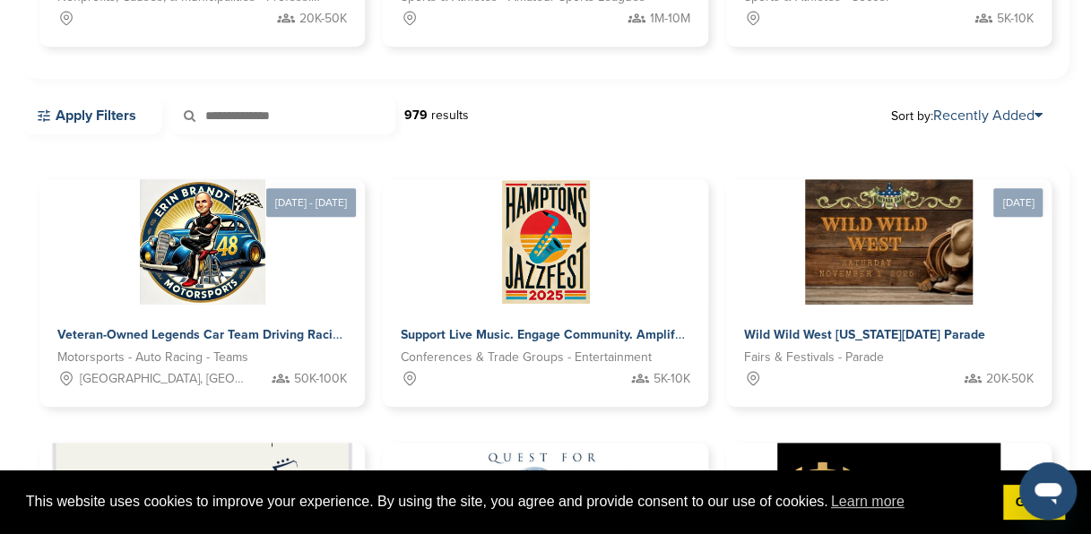
scroll to position [421, 0]
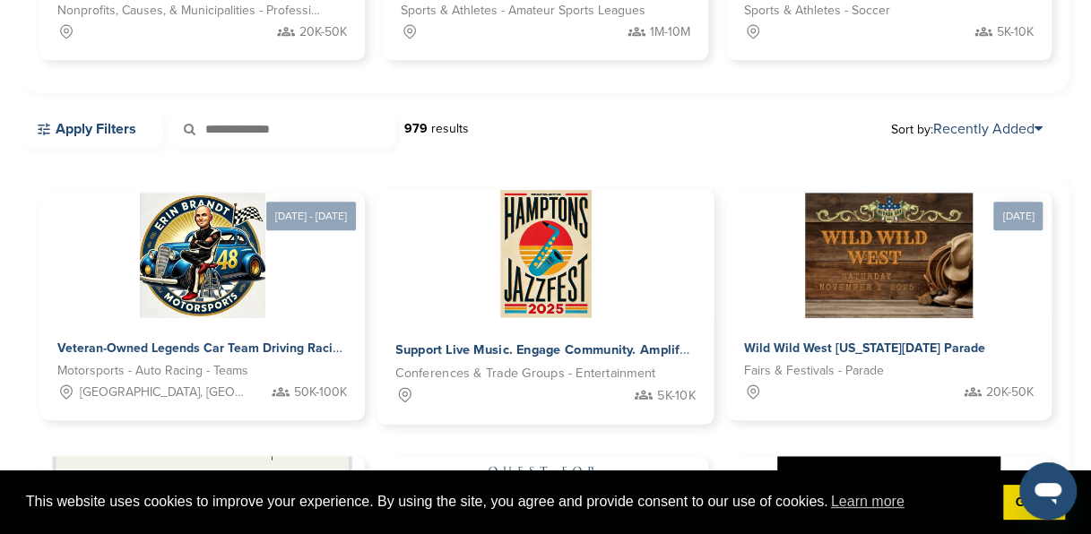
click at [552, 291] on img at bounding box center [546, 254] width 98 height 130
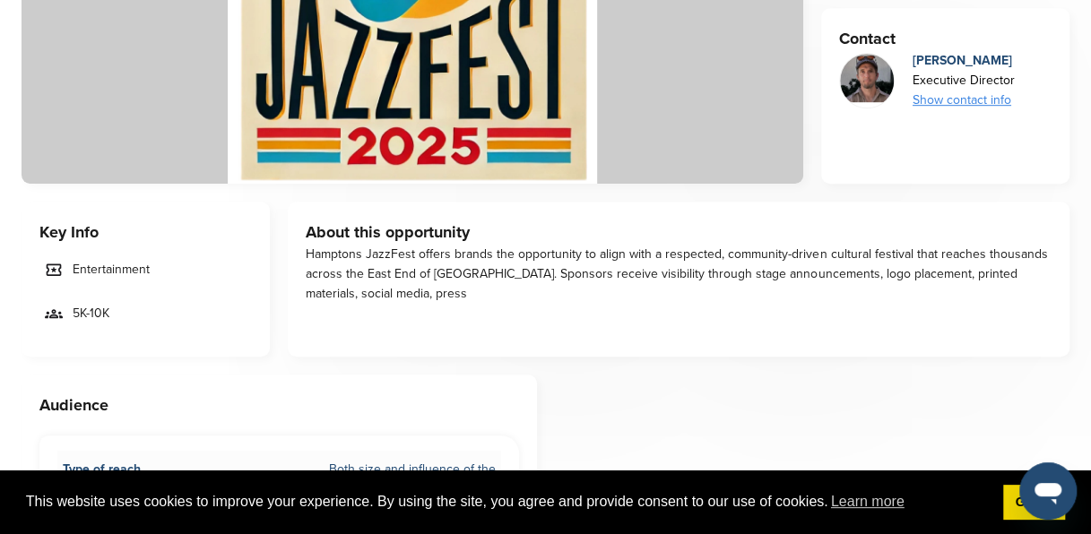
scroll to position [466, 0]
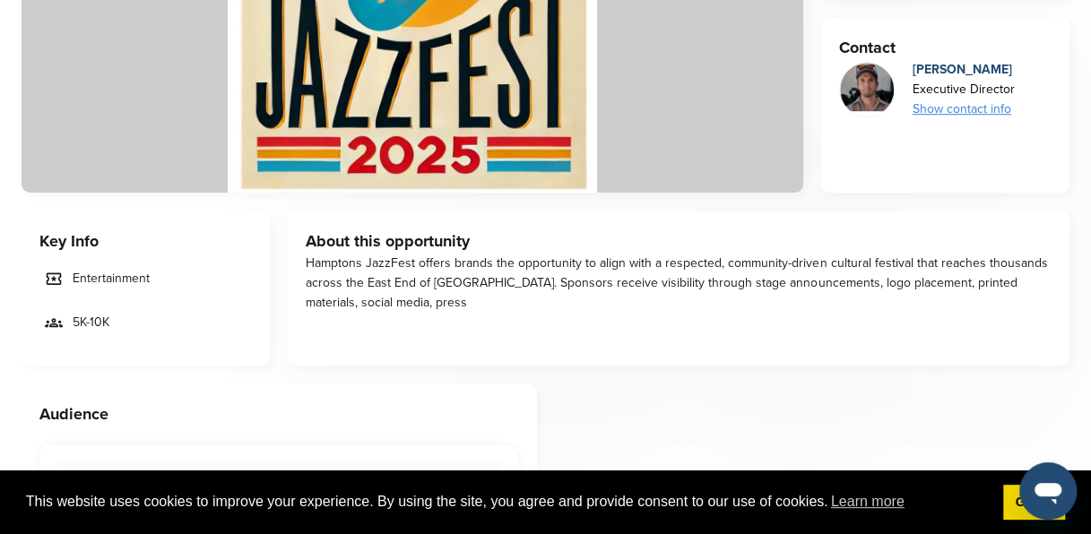
click at [943, 100] on div "Show contact info" at bounding box center [964, 110] width 102 height 20
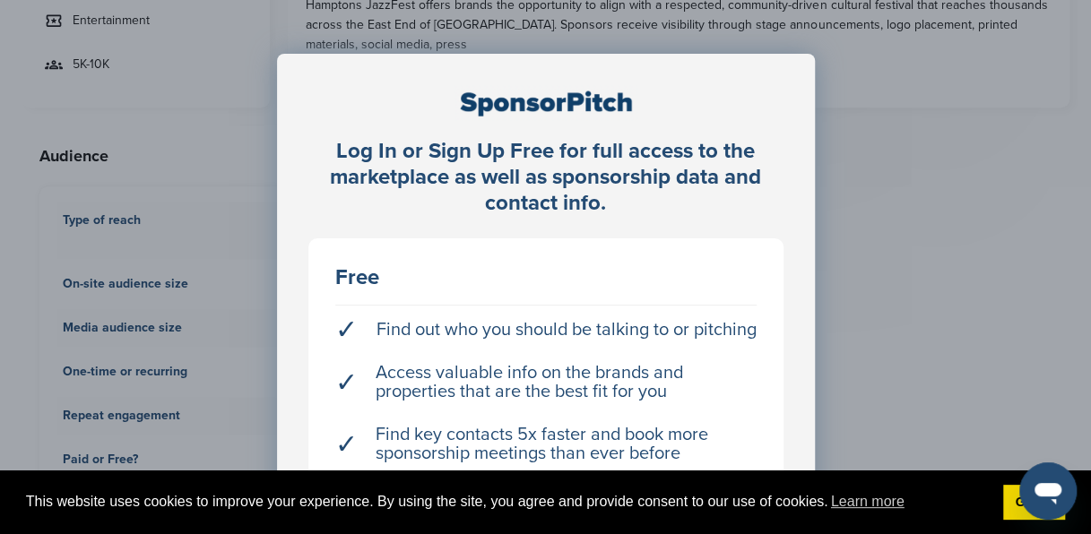
scroll to position [720, 0]
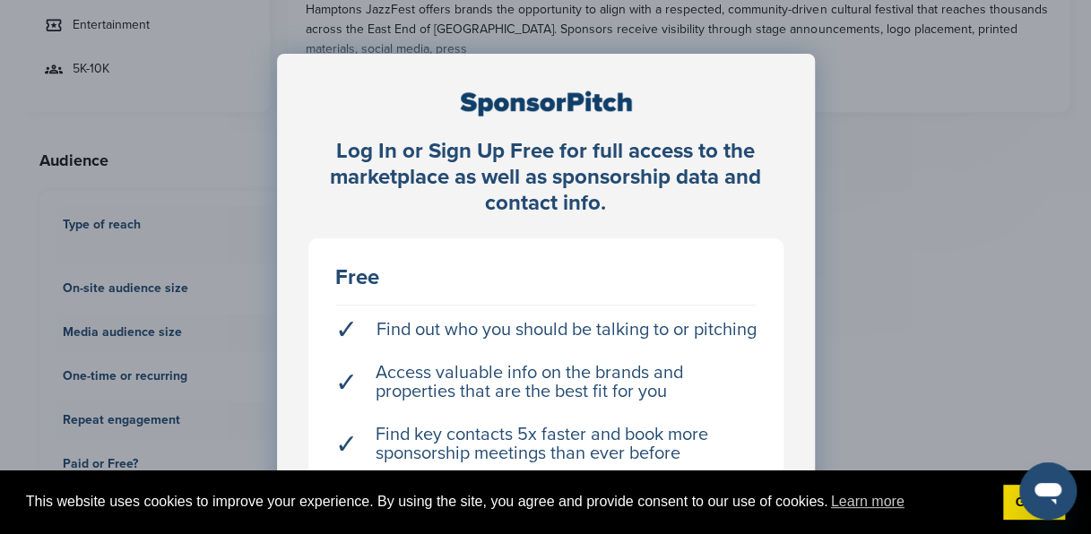
click at [1013, 153] on div "Log In or Sign Up Free for full access to the marketplace as well as sponsorshi…" at bounding box center [545, 312] width 1091 height 624
